Goal: Information Seeking & Learning: Learn about a topic

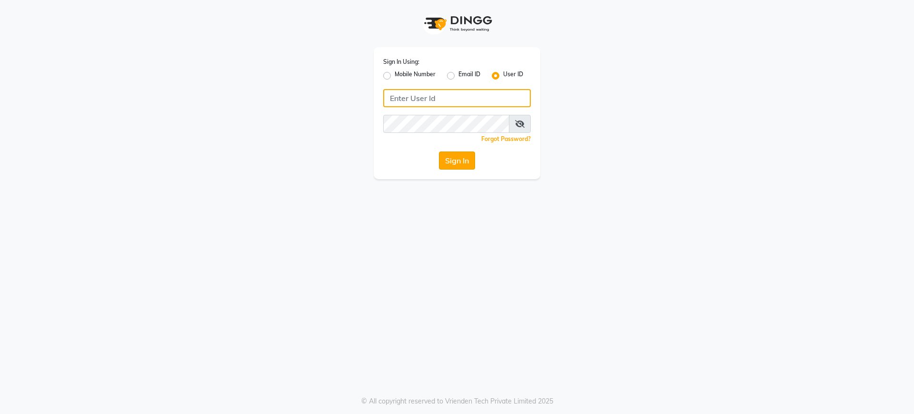
type input "nazia"
click at [460, 162] on button "Sign In" at bounding box center [457, 160] width 36 height 18
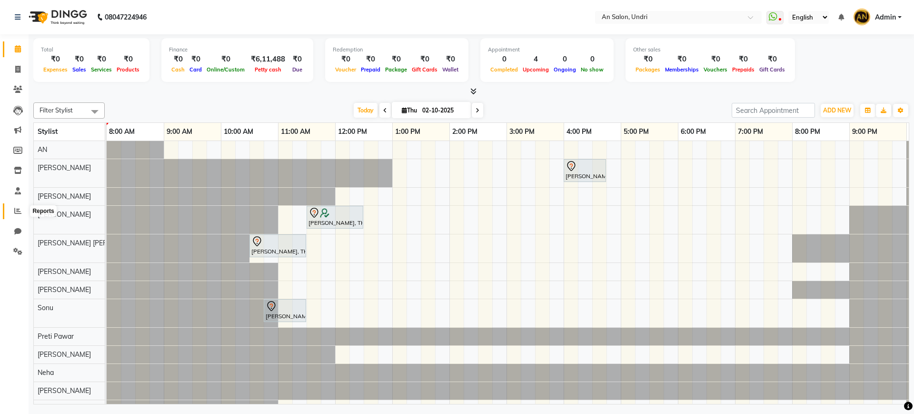
click at [12, 209] on span at bounding box center [18, 211] width 17 height 11
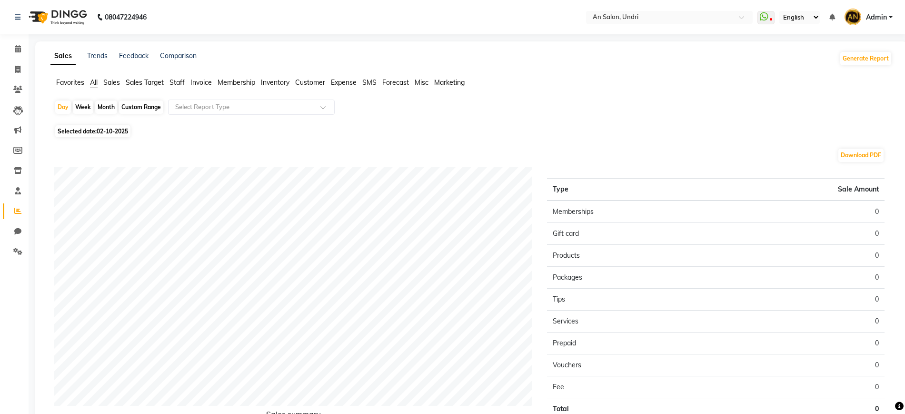
click at [173, 83] on span "Staff" at bounding box center [177, 82] width 15 height 9
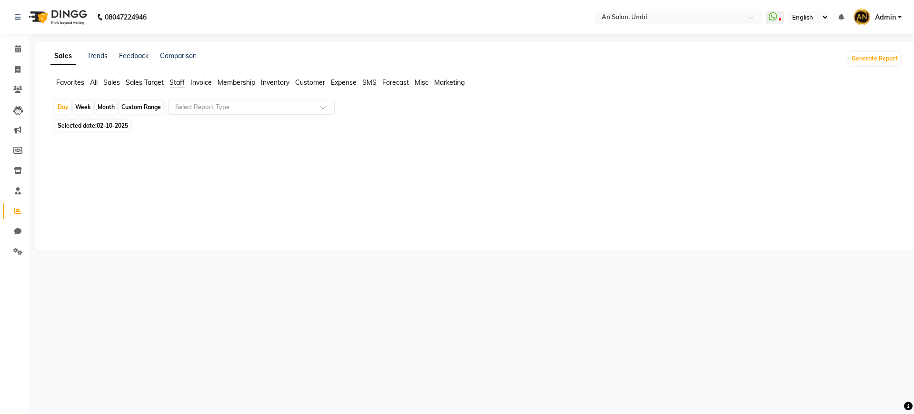
click at [110, 108] on div "Month" at bounding box center [106, 106] width 22 height 13
select select "10"
select select "2025"
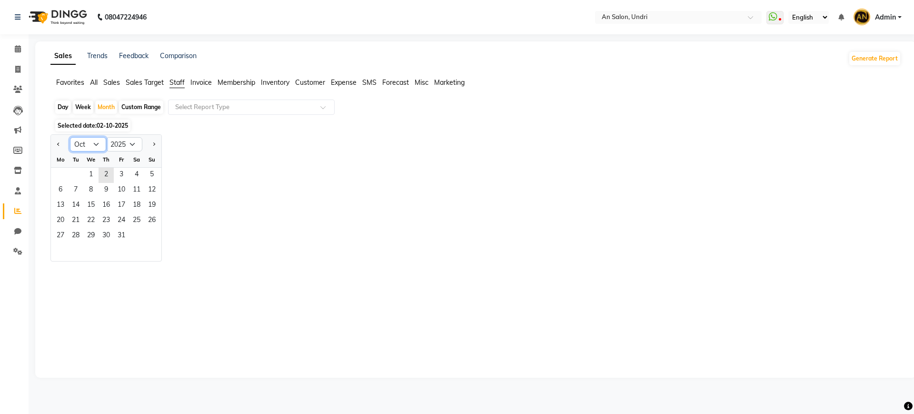
click at [84, 145] on select "Jan Feb Mar Apr May Jun [DATE] Aug Sep Oct Nov Dec" at bounding box center [88, 144] width 36 height 14
select select "9"
click at [70, 137] on select "Jan Feb Mar Apr May Jun [DATE] Aug Sep Oct Nov Dec" at bounding box center [88, 144] width 36 height 14
click at [58, 174] on span "1" at bounding box center [60, 175] width 15 height 15
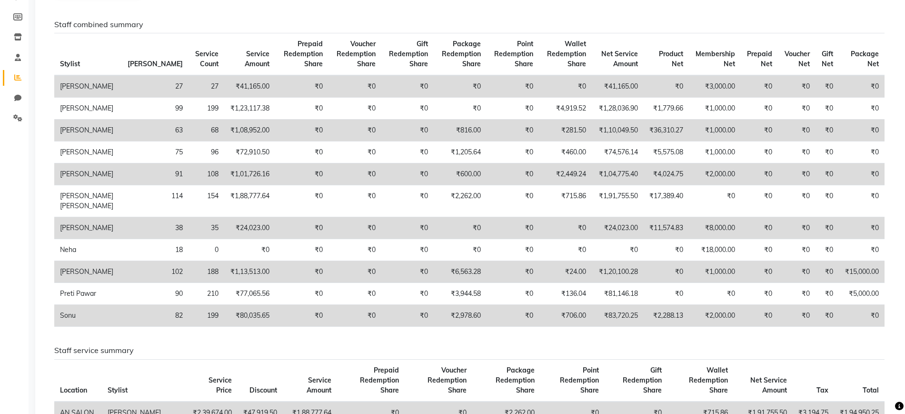
scroll to position [135, 0]
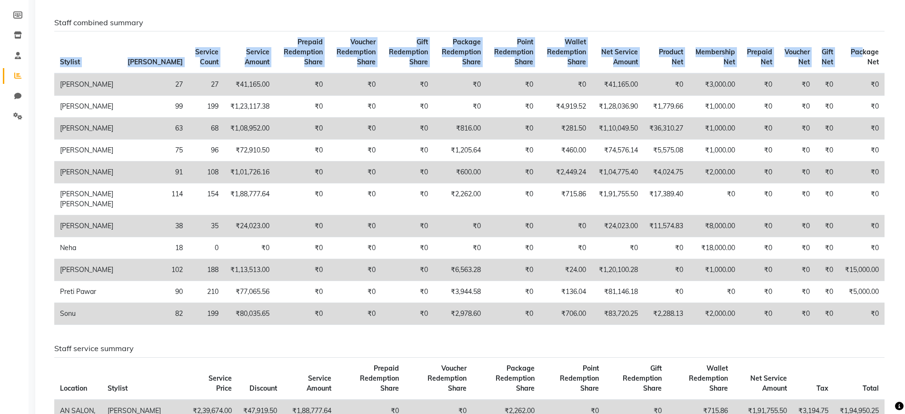
drag, startPoint x: 863, startPoint y: 55, endPoint x: 899, endPoint y: 66, distance: 37.2
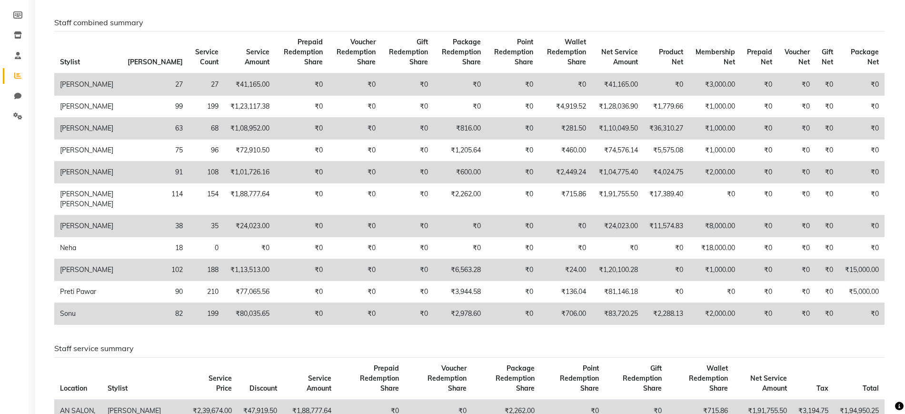
drag, startPoint x: 61, startPoint y: 61, endPoint x: 886, endPoint y: 367, distance: 879.9
click at [886, 332] on div "Staff combined summary Stylist Bill Count Service Count Service Amount Prepaid …" at bounding box center [469, 175] width 845 height 314
copy thead
